Goal: Information Seeking & Learning: Learn about a topic

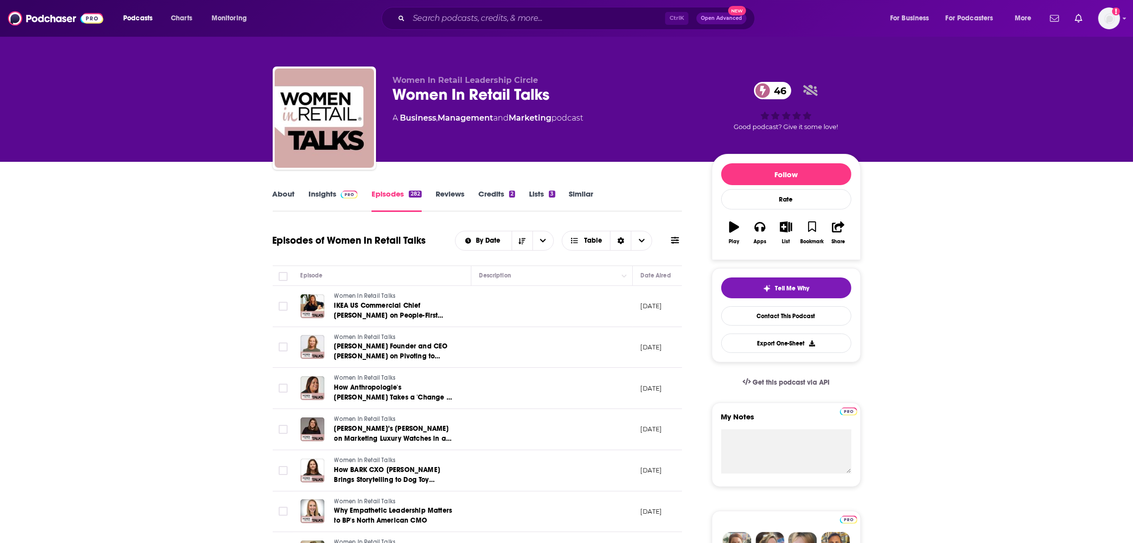
click at [276, 197] on link "About" at bounding box center [284, 200] width 22 height 23
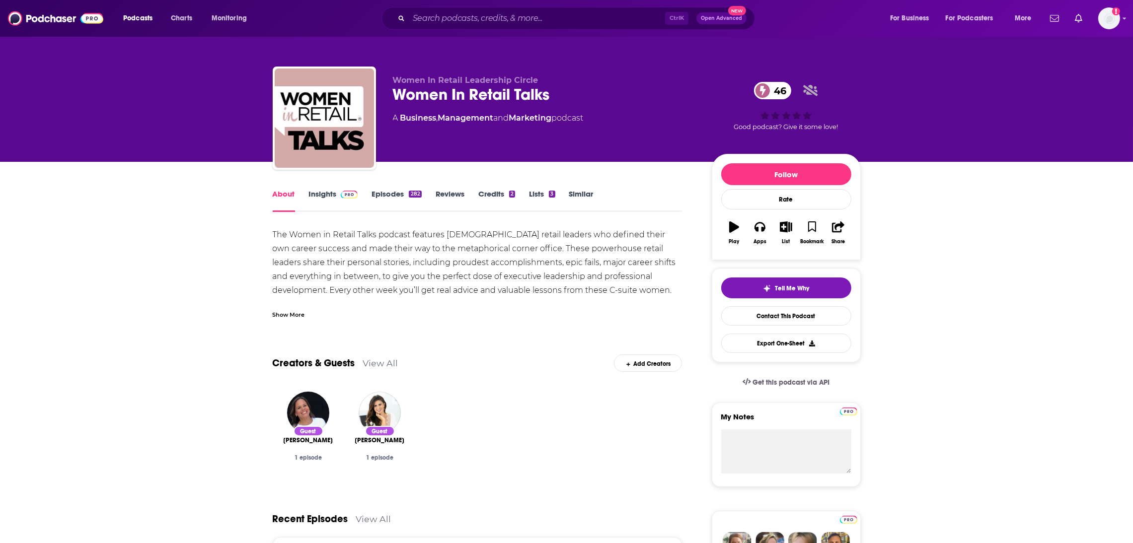
click at [320, 198] on link "Insights" at bounding box center [333, 200] width 49 height 23
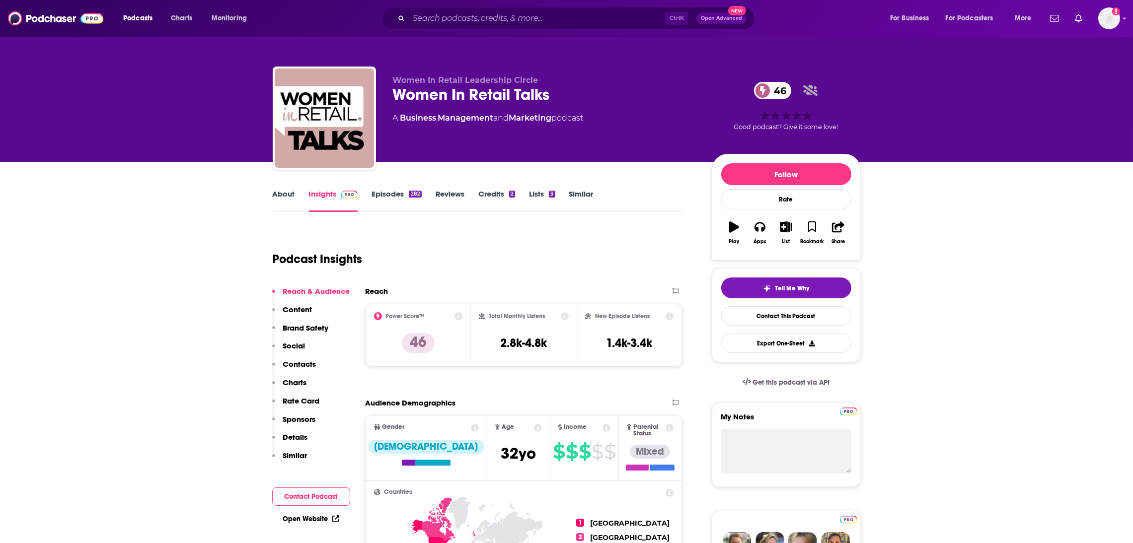
click at [386, 198] on link "Episodes 282" at bounding box center [396, 200] width 50 height 23
